Goal: Navigation & Orientation: Find specific page/section

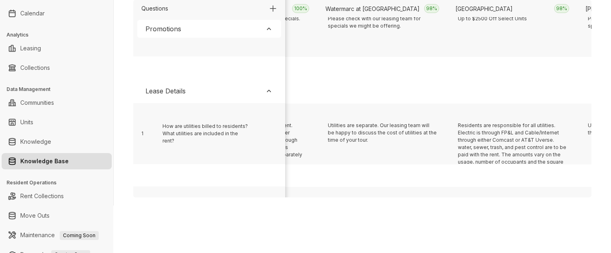
scroll to position [167, 8733]
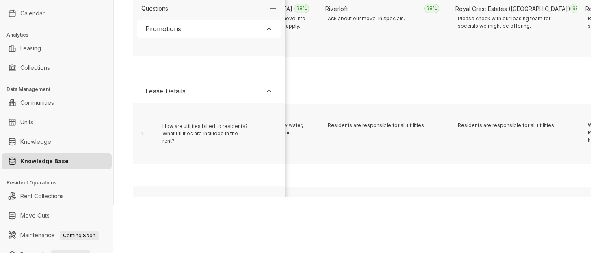
scroll to position [167, 7824]
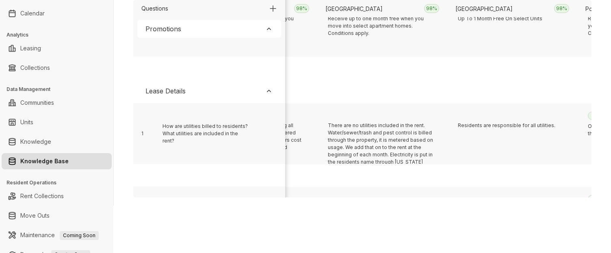
scroll to position [167, 1328]
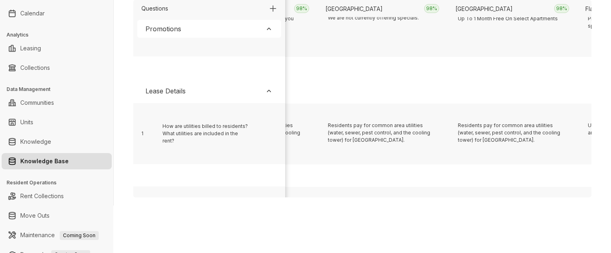
scroll to position [167, 2497]
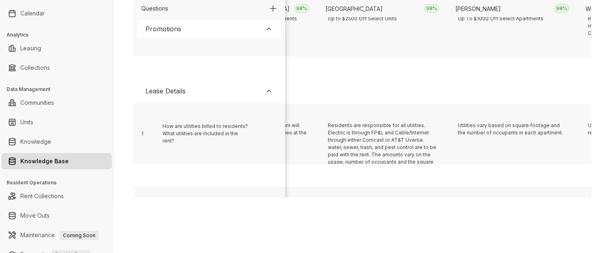
scroll to position [167, 9772]
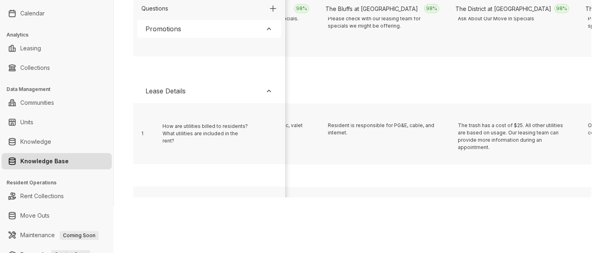
scroll to position [167, 678]
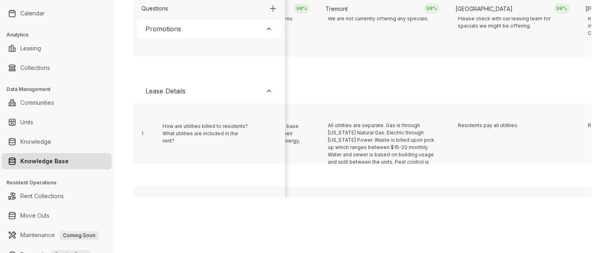
scroll to position [167, 9902]
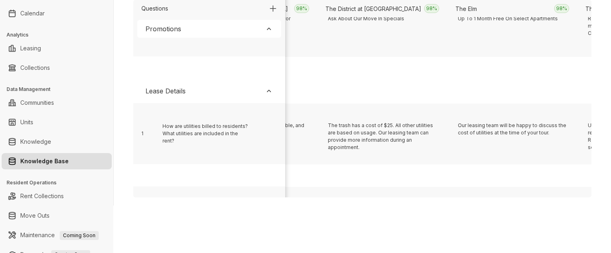
scroll to position [167, 3536]
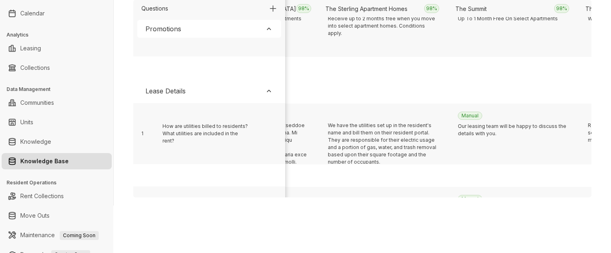
scroll to position [167, 9123]
